Goal: Contribute content: Add original content to the website for others to see

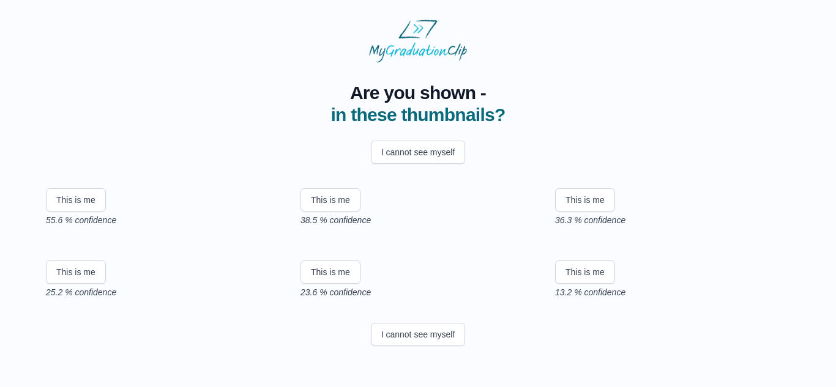
scroll to position [247, 0]
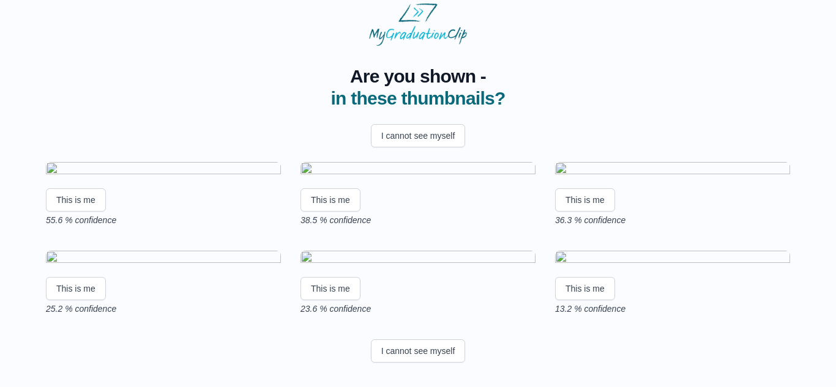
click at [610, 251] on img at bounding box center [672, 259] width 235 height 17
click at [65, 212] on button "This is me" at bounding box center [76, 199] width 60 height 23
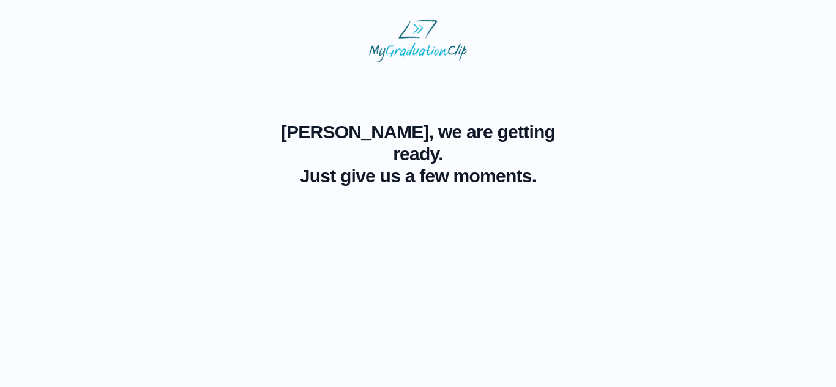
scroll to position [0, 0]
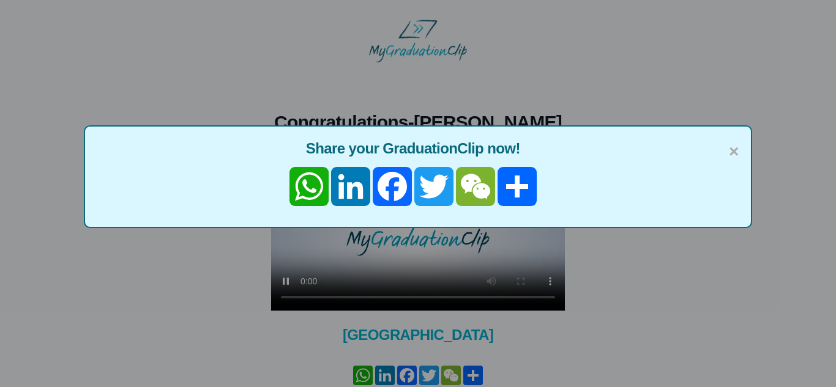
scroll to position [98, 0]
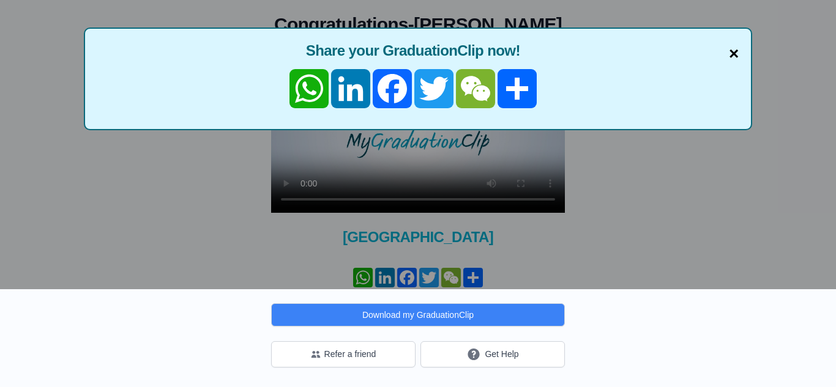
click at [733, 54] on span "×" at bounding box center [733, 54] width 10 height 26
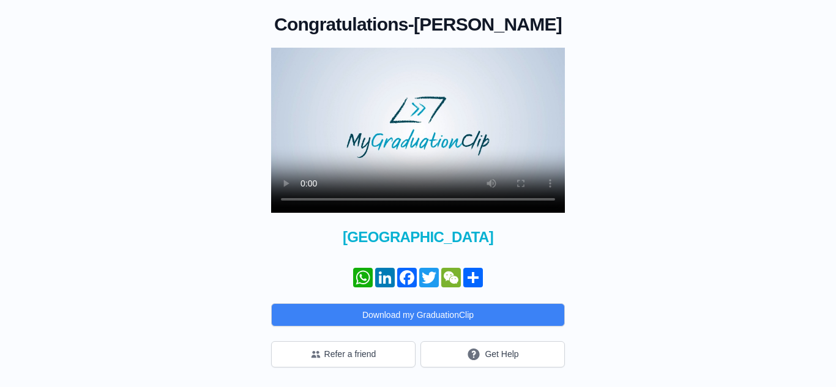
scroll to position [0, 0]
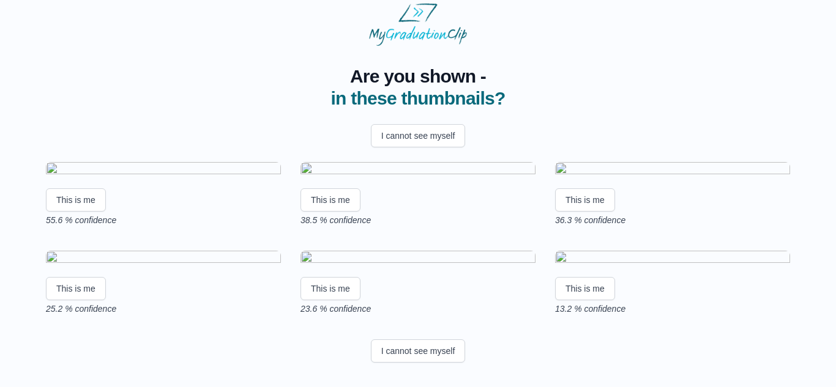
scroll to position [247, 0]
click at [589, 289] on button "This is me" at bounding box center [585, 288] width 60 height 23
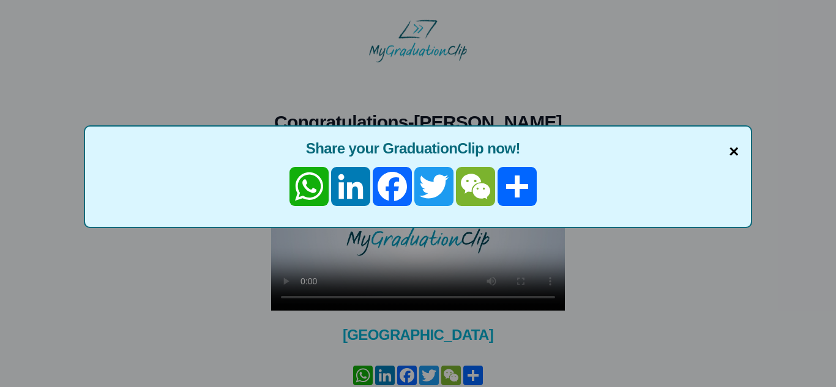
click at [735, 147] on span "×" at bounding box center [733, 152] width 10 height 26
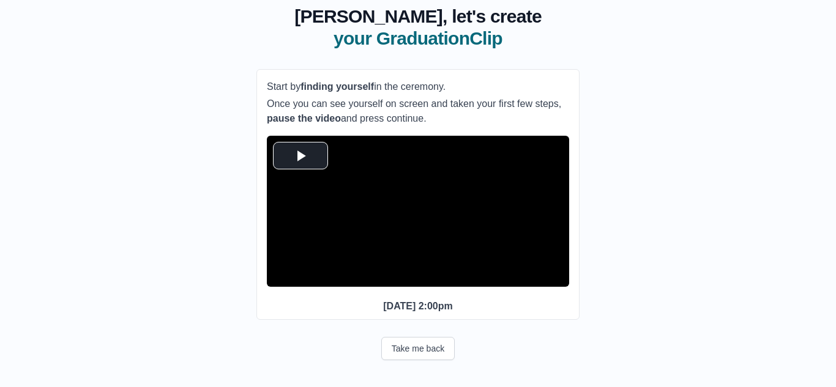
scroll to position [101, 0]
click at [300, 155] on span "Video Player" at bounding box center [300, 155] width 0 height 0
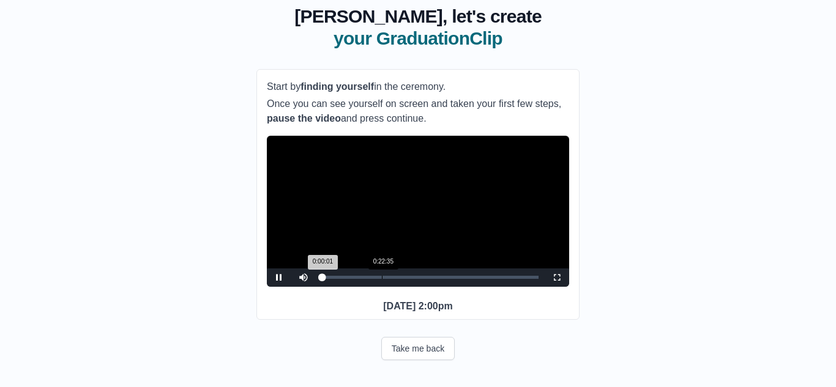
click at [381, 270] on div "Loaded : 0% 0:22:35 0:00:01 Progress : 0%" at bounding box center [430, 278] width 229 height 18
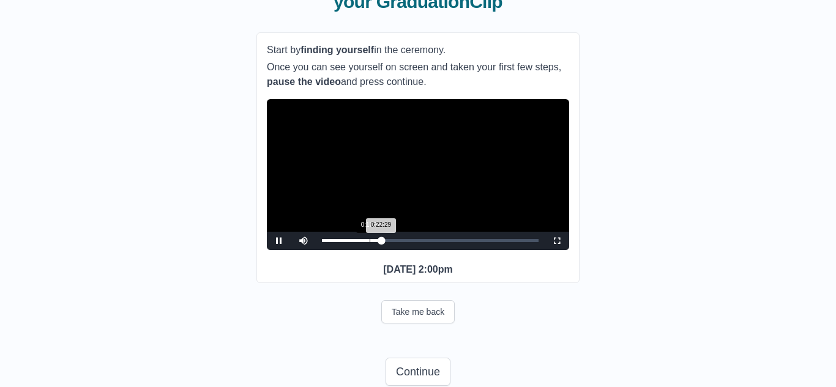
scroll to position [105, 0]
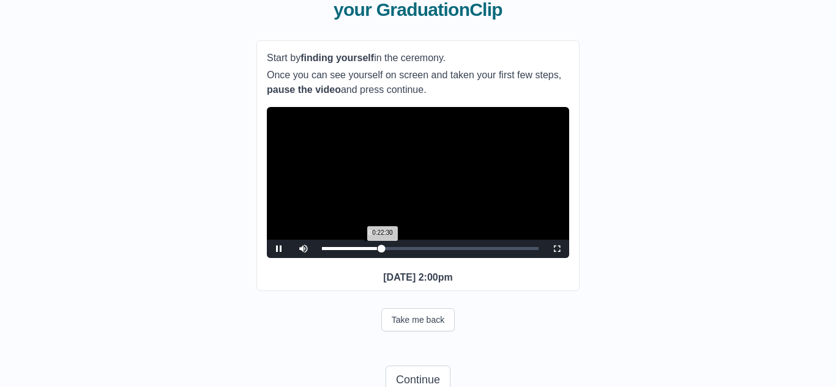
click at [377, 250] on div "0:22:30 Progress : 0%" at bounding box center [352, 248] width 60 height 3
click at [367, 250] on div "0:17:03" at bounding box center [367, 248] width 1 height 3
click at [404, 250] on div "0:31:07" at bounding box center [404, 248] width 1 height 3
click at [424, 250] on div "0:38:43" at bounding box center [424, 248] width 1 height 3
click at [439, 250] on div "0:44:01" at bounding box center [439, 248] width 1 height 3
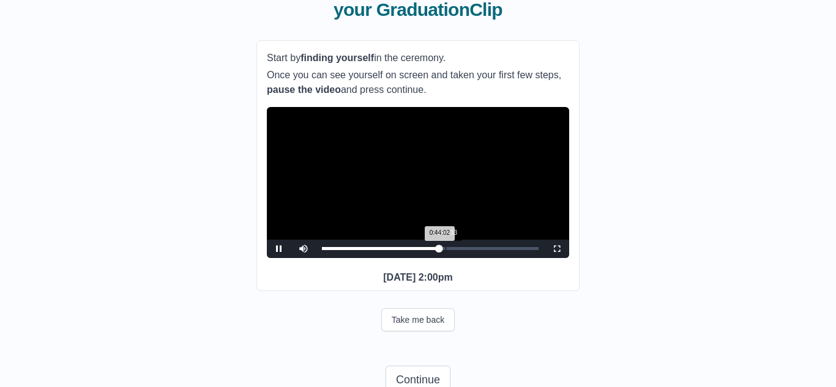
click at [445, 250] on div "0:46:33" at bounding box center [445, 248] width 1 height 3
click at [451, 250] on div "0:48:52" at bounding box center [451, 248] width 1 height 3
click at [463, 258] on div "Loaded : 0% 0:53:14 0:48:54 Progress : 0%" at bounding box center [430, 249] width 229 height 18
click at [458, 258] on div "Loaded : 0% 0:51:10 0:53:16 Progress : 0%" at bounding box center [430, 249] width 229 height 18
click at [458, 250] on div "0:51:25 Progress : 0%" at bounding box center [390, 248] width 136 height 3
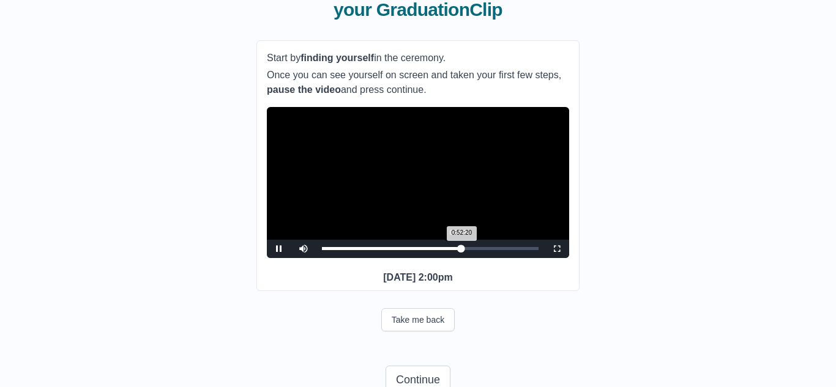
click at [458, 250] on div "0:52:20 Progress : 0%" at bounding box center [391, 248] width 139 height 3
click at [557, 249] on span "Video Player" at bounding box center [557, 249] width 0 height 0
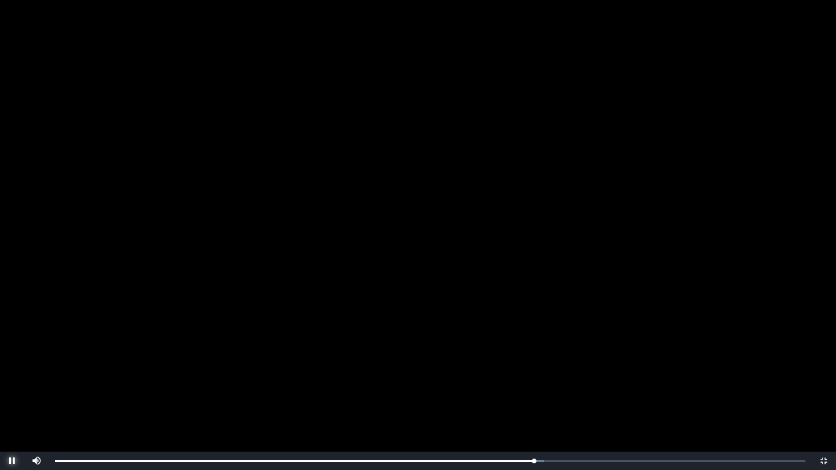
click at [12, 387] on span "Video Player" at bounding box center [12, 461] width 0 height 0
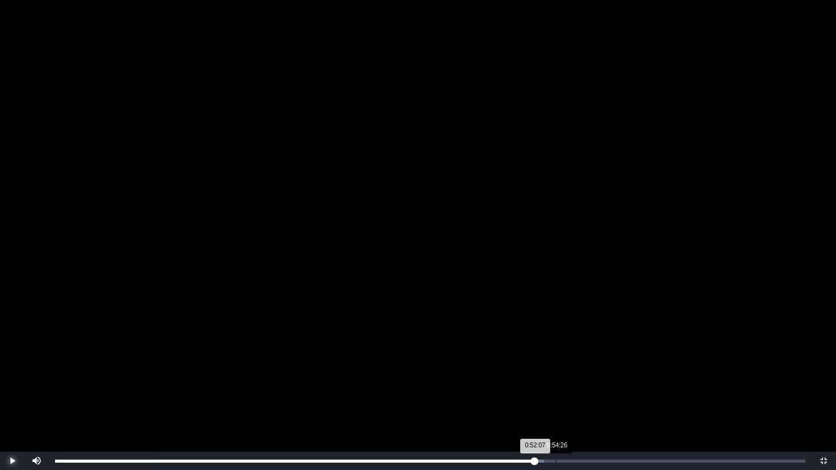
click at [555, 387] on div "Loaded : 0% 0:54:26 0:52:07 Progress : 0%" at bounding box center [430, 460] width 762 height 18
click at [571, 387] on div "Loaded : 0% 0:56:06 0:54:26 Progress : 0%" at bounding box center [430, 460] width 762 height 18
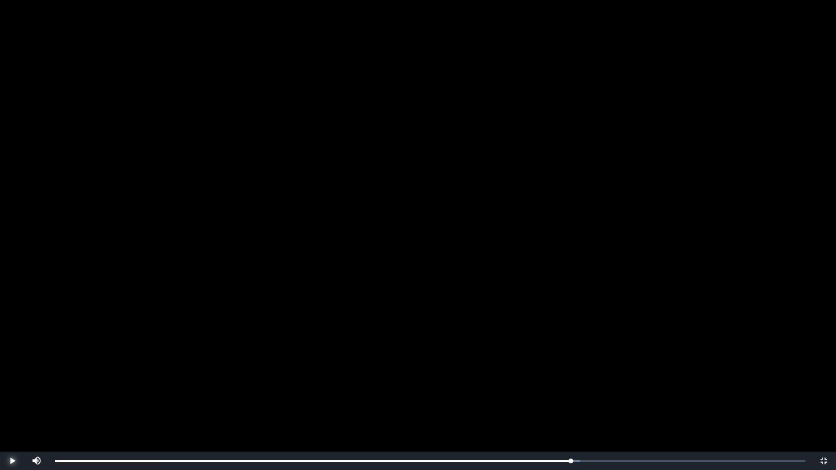
click at [12, 387] on span "Video Player" at bounding box center [12, 461] width 0 height 0
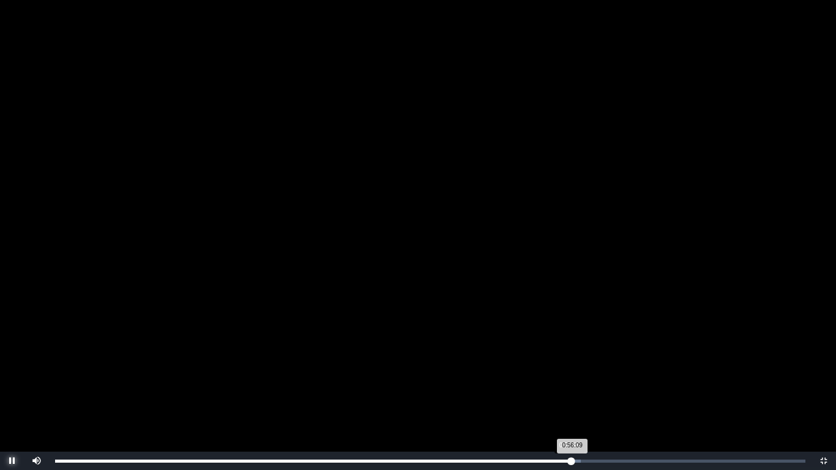
click at [568, 387] on div "0:56:09 Progress : 0%" at bounding box center [313, 460] width 516 height 3
click at [643, 387] on div "Loaded : 0% 1:04:01 0:56:29 Progress : 0%" at bounding box center [430, 460] width 762 height 18
click at [668, 387] on div "Loaded : 0% 1:06:37 1:04:02 Progress : 0%" at bounding box center [430, 460] width 750 height 3
click at [700, 387] on div "1:10:09" at bounding box center [700, 460] width 1 height 3
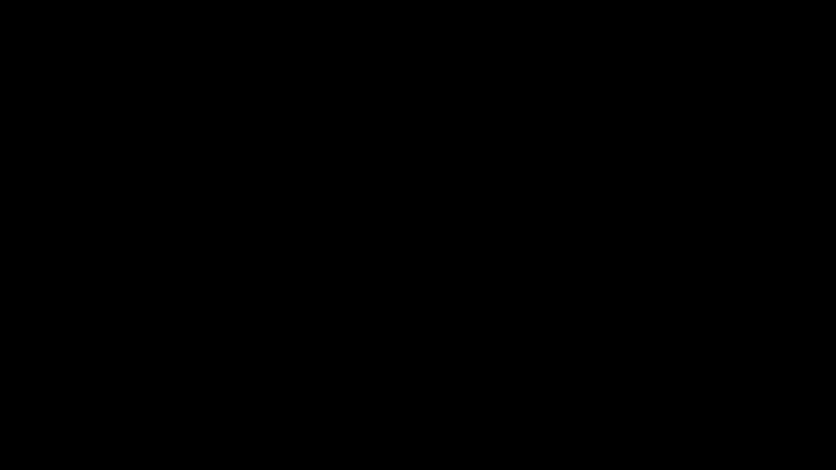
click at [700, 387] on div "1:10:14 Progress : 0%" at bounding box center [377, 460] width 645 height 3
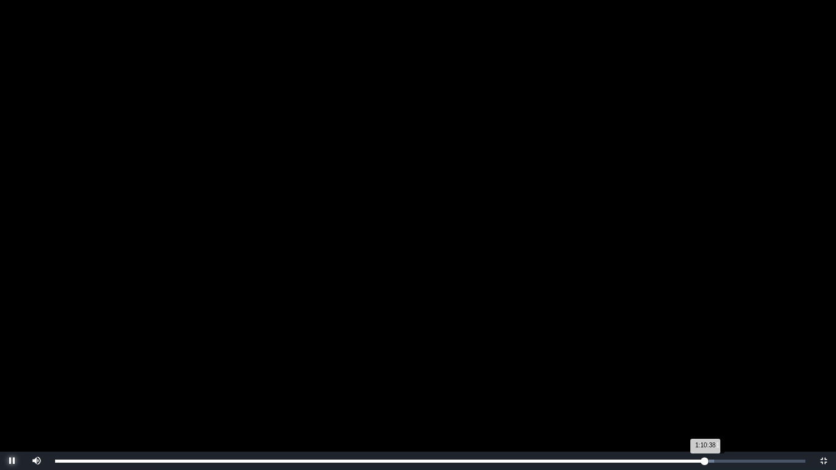
click at [704, 387] on div "1:10:38 Progress : 0%" at bounding box center [379, 460] width 649 height 3
click at [702, 387] on div "Loaded : 0% 1:10:25 1:11:02 Progress : 0%" at bounding box center [430, 460] width 762 height 18
click at [717, 387] on div "Loaded : 0% 1:12:04 1:11:30 Progress : 0%" at bounding box center [430, 460] width 762 height 18
click at [725, 387] on div "Loaded : 0% 1:12:52 1:12:06 Progress : 0%" at bounding box center [430, 460] width 762 height 18
click at [711, 387] on div "Loaded : 0% 1:11:24 1:12:53 Progress : 0%" at bounding box center [430, 460] width 762 height 18
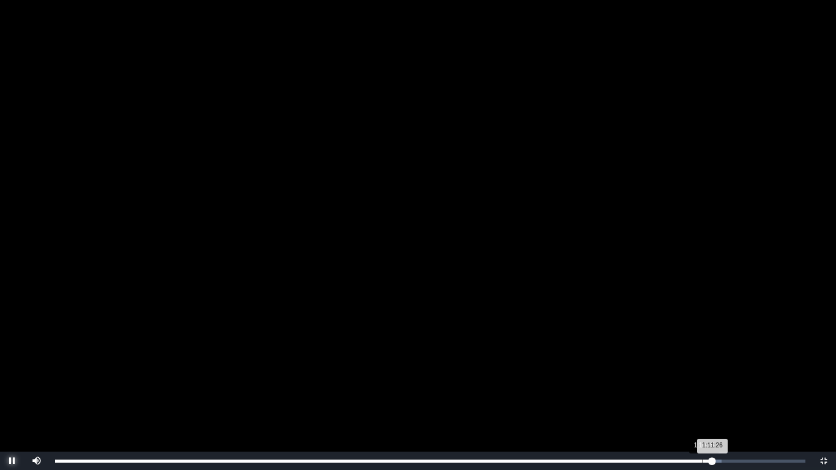
click at [702, 387] on div "Loaded : 0% 1:10:25 1:11:26 Progress : 0%" at bounding box center [430, 460] width 762 height 18
click at [697, 387] on div "1:10:27 Progress : 0%" at bounding box center [379, 460] width 648 height 3
click at [749, 387] on div "1:15:28" at bounding box center [749, 460] width 1 height 3
click at [762, 387] on div "1:16:48" at bounding box center [761, 460] width 1 height 3
click at [775, 387] on div "1:18:20" at bounding box center [775, 460] width 1 height 3
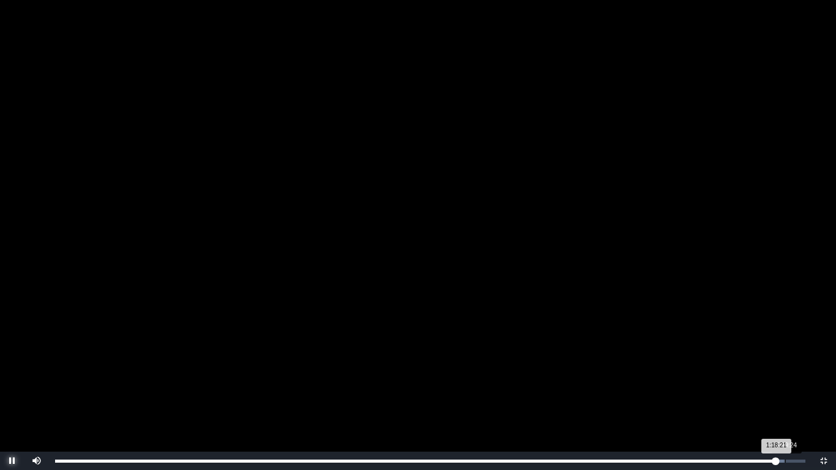
click at [785, 387] on div "1:19:24" at bounding box center [785, 460] width 1 height 3
click at [779, 387] on div "1:18:48" at bounding box center [779, 460] width 1 height 3
click at [791, 387] on div "Loaded : 0% 1:20:08 1:18:56 Progress : 0%" at bounding box center [430, 460] width 762 height 18
click at [787, 387] on div "1:20:09 Progress : 0%" at bounding box center [423, 460] width 736 height 3
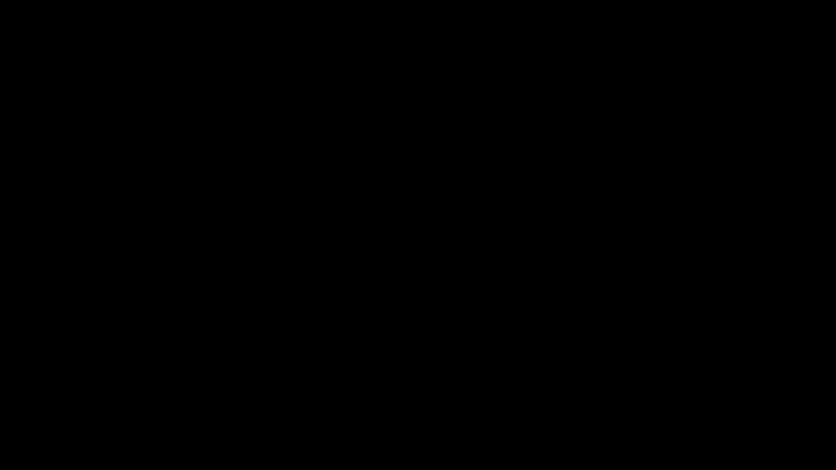
click at [784, 387] on div "1:19:44 Progress : 0%" at bounding box center [421, 460] width 733 height 3
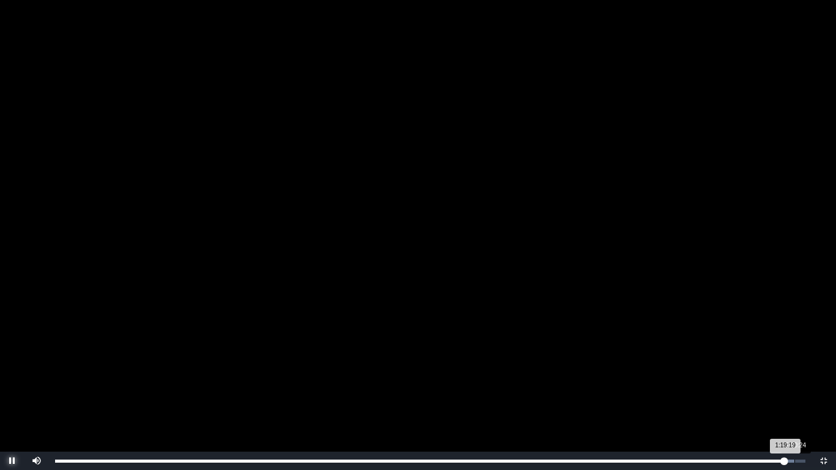
click at [794, 387] on div "1:20:24" at bounding box center [794, 460] width 1 height 3
click at [794, 387] on div "1:20:25 Progress : 0%" at bounding box center [424, 460] width 739 height 3
click at [788, 387] on div "1:19:48" at bounding box center [788, 460] width 1 height 3
click at [779, 387] on div "1:18:48" at bounding box center [779, 460] width 1 height 3
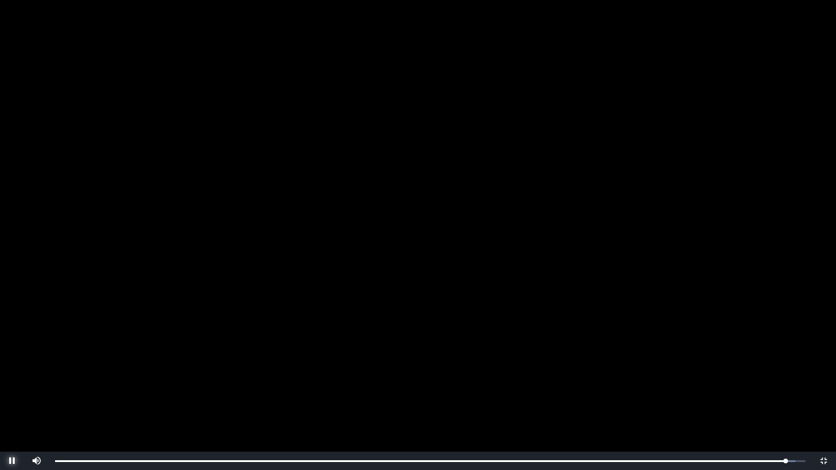
click at [12, 387] on span "Video Player" at bounding box center [12, 461] width 0 height 0
click at [823, 387] on span "Video Player" at bounding box center [823, 461] width 0 height 0
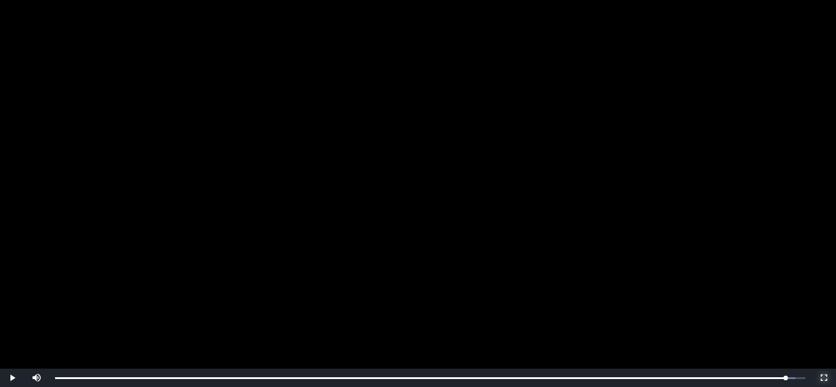
scroll to position [163, 0]
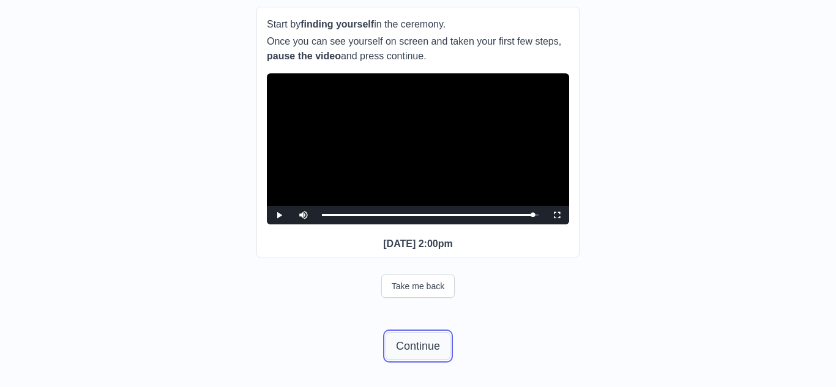
click at [429, 342] on button "Continue" at bounding box center [417, 346] width 65 height 28
click at [512, 335] on div "Continue" at bounding box center [417, 346] width 323 height 28
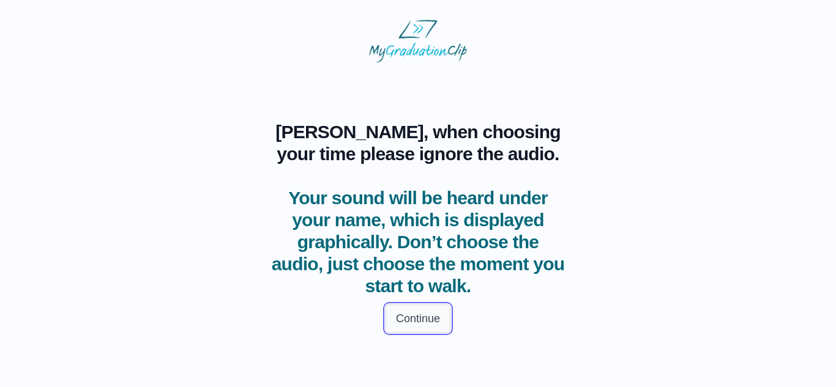
click at [427, 321] on button "Continue" at bounding box center [417, 319] width 65 height 28
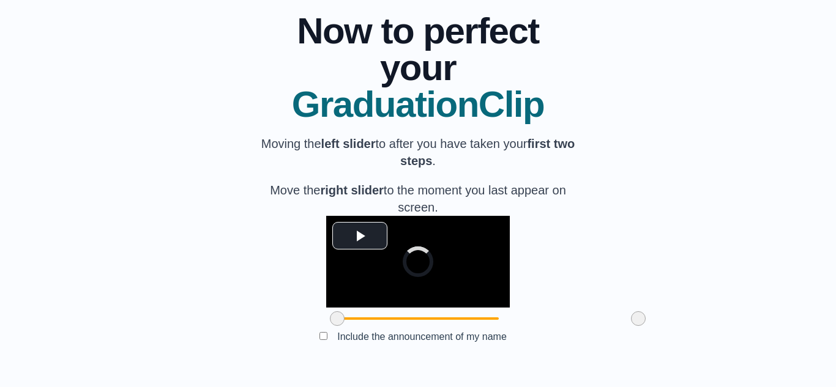
scroll to position [159, 0]
click at [516, 319] on span at bounding box center [487, 318] width 301 height 2
drag, startPoint x: 269, startPoint y: 318, endPoint x: 256, endPoint y: 335, distance: 21.0
click at [256, 335] on div "**********" at bounding box center [417, 180] width 323 height 374
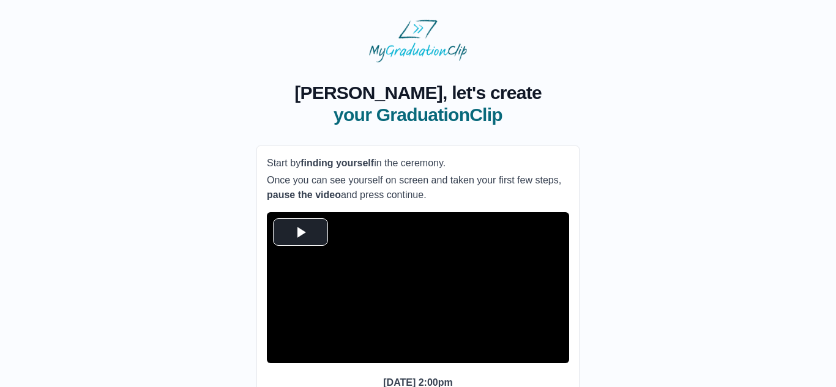
scroll to position [101, 0]
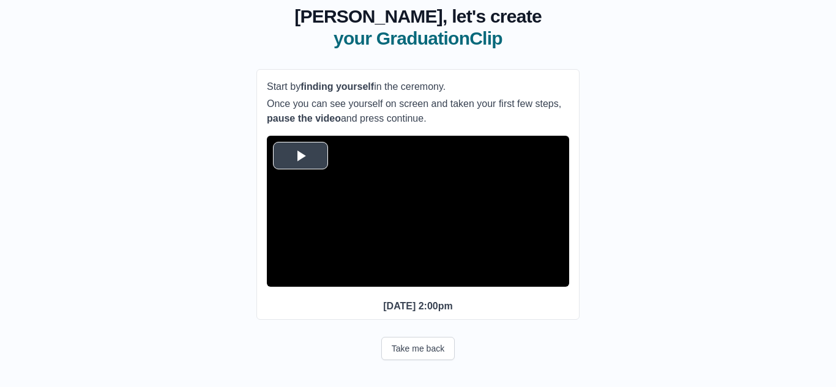
click at [300, 155] on span "Video Player" at bounding box center [300, 155] width 0 height 0
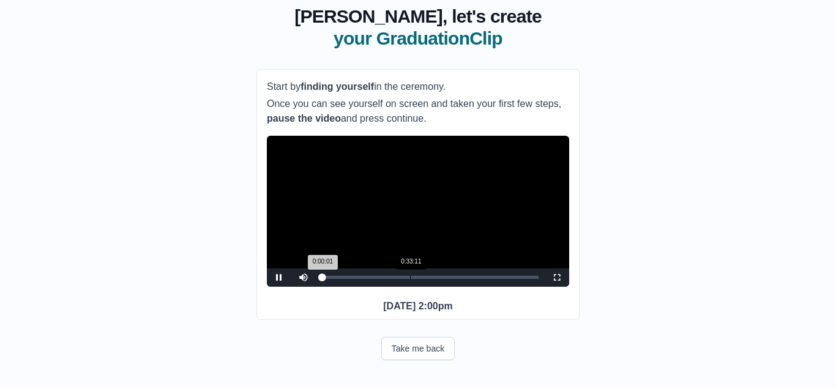
click at [410, 269] on div "Loaded : 0% 0:33:11 0:00:01 Progress : 0%" at bounding box center [430, 278] width 229 height 18
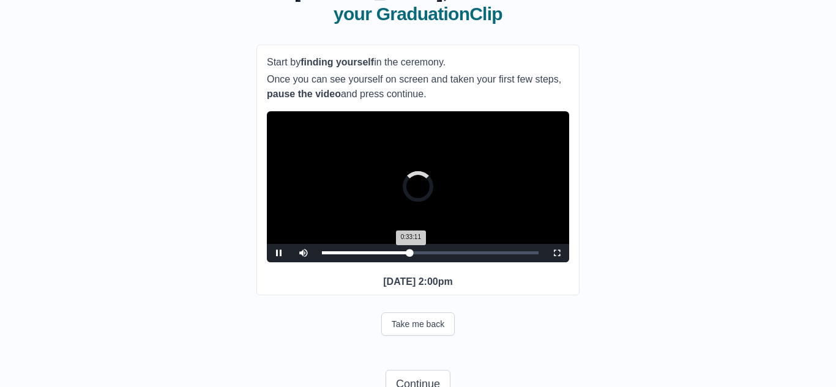
scroll to position [163, 0]
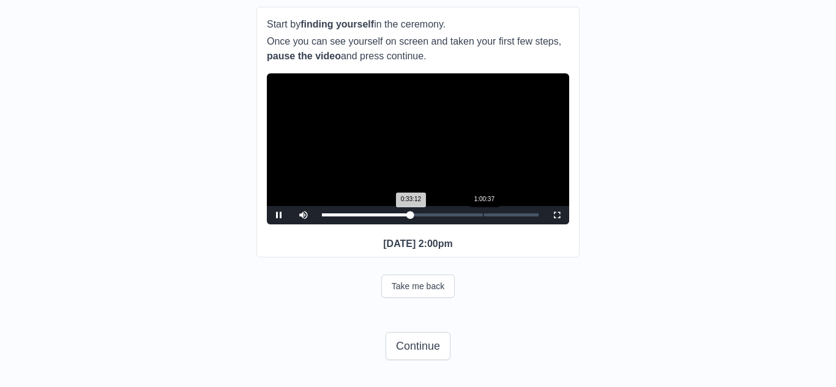
click at [483, 206] on div "Loaded : 0% 1:00:37 0:33:12 Progress : 0%" at bounding box center [430, 215] width 229 height 18
click at [508, 209] on div "Loaded : 0% 1:10:18 1:00:41 Progress : 0%" at bounding box center [430, 215] width 229 height 18
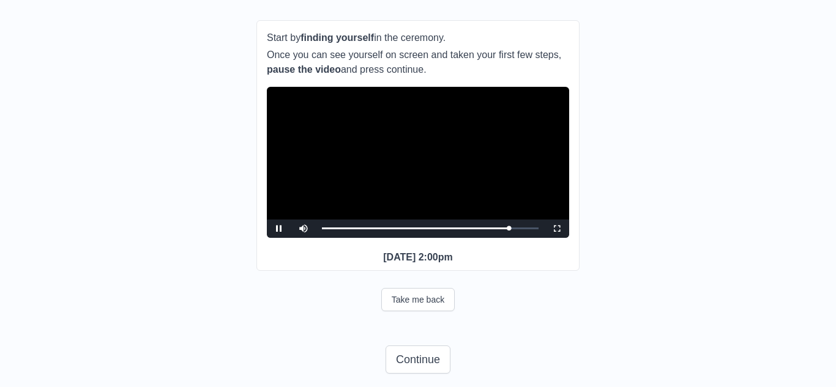
scroll to position [123, 0]
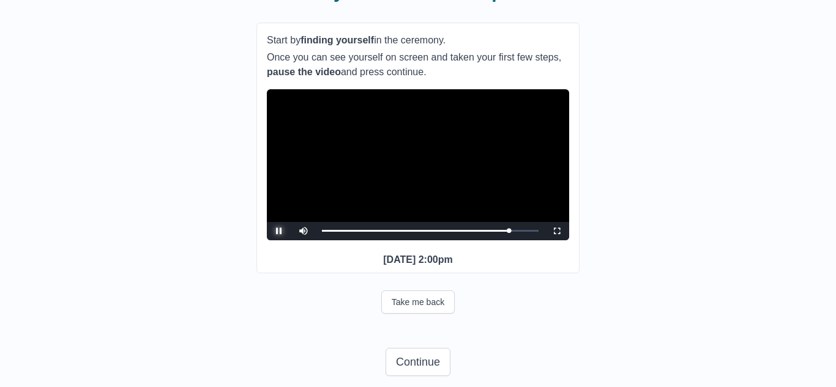
click at [279, 231] on span "Video Player" at bounding box center [279, 231] width 0 height 0
click at [431, 376] on button "Continue" at bounding box center [417, 362] width 65 height 28
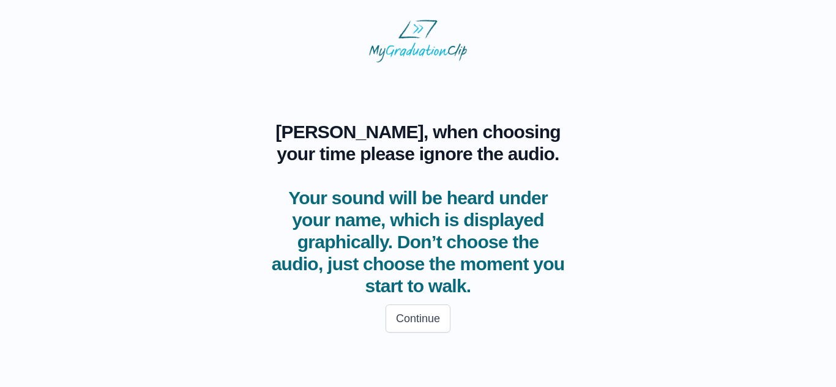
scroll to position [0, 0]
click at [413, 317] on button "Continue" at bounding box center [417, 319] width 65 height 28
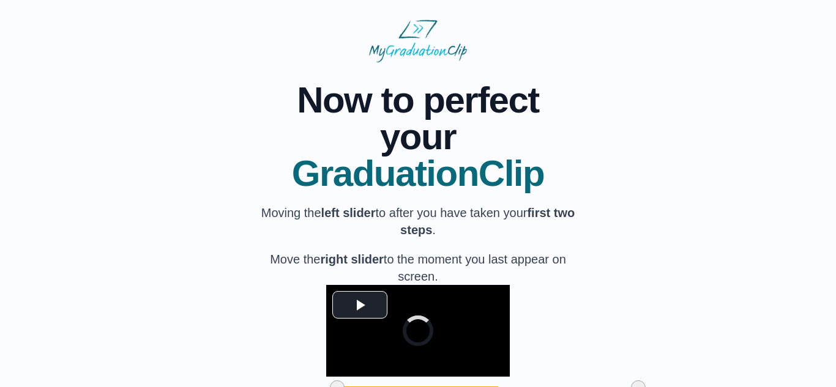
scroll to position [159, 0]
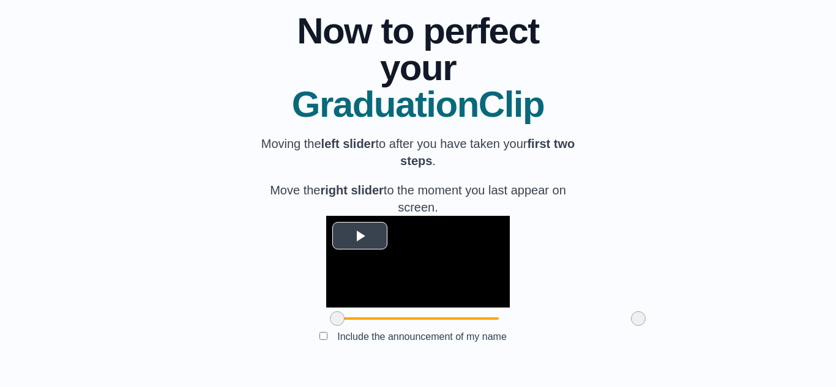
click at [360, 235] on span "Video Player" at bounding box center [360, 235] width 0 height 0
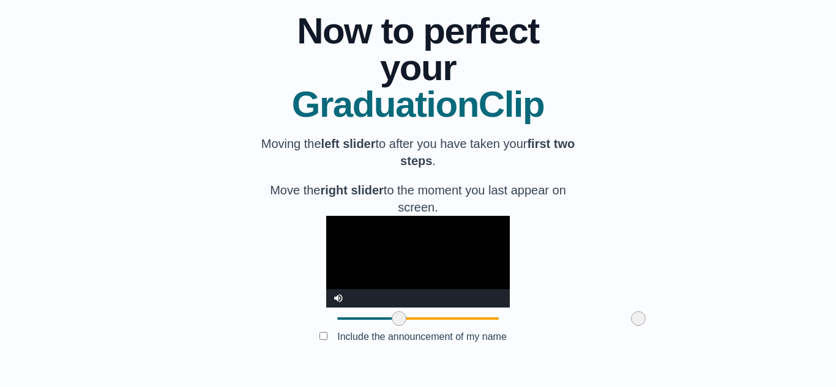
drag, startPoint x: 268, startPoint y: 317, endPoint x: 330, endPoint y: 316, distance: 61.8
click at [391, 316] on span at bounding box center [398, 318] width 15 height 15
click at [338, 289] on span "Video Player" at bounding box center [338, 289] width 0 height 0
click at [326, 254] on video "Video Player" at bounding box center [417, 262] width 183 height 92
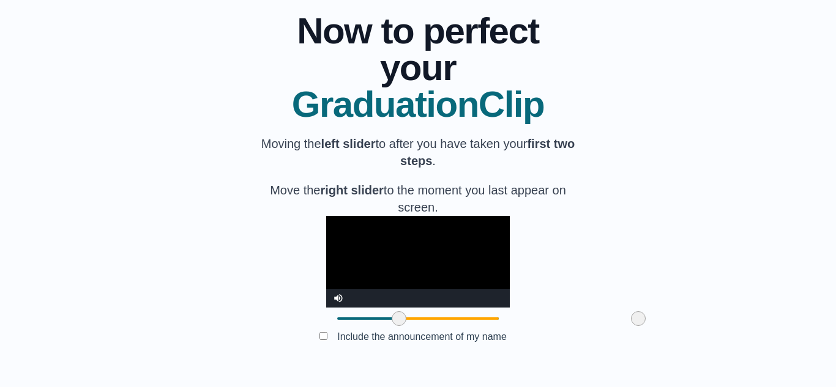
click at [451, 229] on video "Video Player" at bounding box center [417, 262] width 183 height 92
drag, startPoint x: 572, startPoint y: 319, endPoint x: 525, endPoint y: 319, distance: 47.1
click at [584, 319] on span at bounding box center [591, 318] width 15 height 15
click at [390, 265] on video "Video Player" at bounding box center [417, 262] width 183 height 92
click at [413, 237] on video "Video Player" at bounding box center [417, 262] width 183 height 92
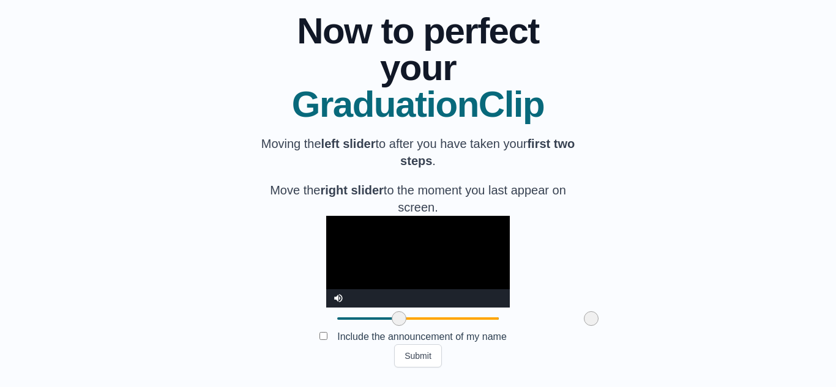
click at [413, 237] on video "Video Player" at bounding box center [417, 262] width 183 height 92
drag, startPoint x: 524, startPoint y: 318, endPoint x: 569, endPoint y: 320, distance: 45.3
click at [628, 320] on span at bounding box center [635, 318] width 15 height 15
click at [326, 243] on video "Video Player" at bounding box center [417, 262] width 183 height 92
click at [455, 247] on video "Video Player" at bounding box center [417, 262] width 183 height 92
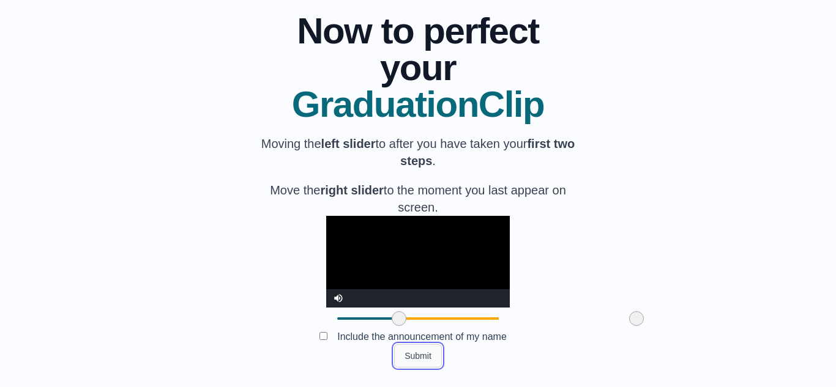
click at [415, 360] on button "Submit" at bounding box center [418, 355] width 48 height 23
